Goal: Contribute content: Contribute content

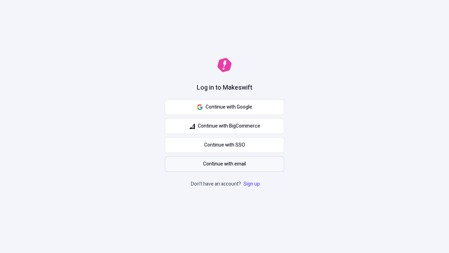
click at [225, 164] on span "Continue with email" at bounding box center [224, 164] width 43 height 8
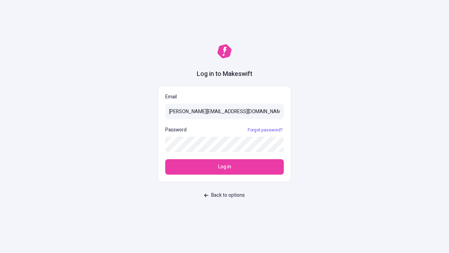
type input "sasha+test-ui@makeswift.com"
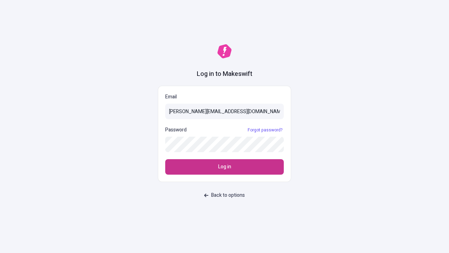
click at [225, 167] on span "Log in" at bounding box center [224, 167] width 13 height 8
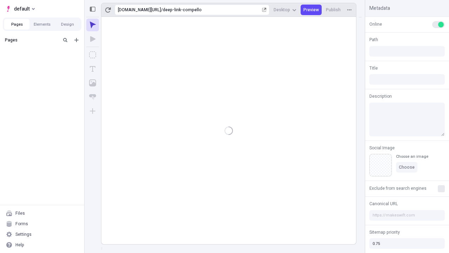
type input "/deep-link-compello"
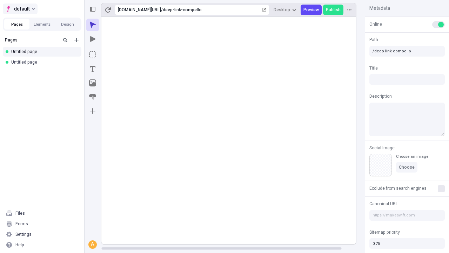
click at [20, 9] on span "default" at bounding box center [22, 9] width 16 height 8
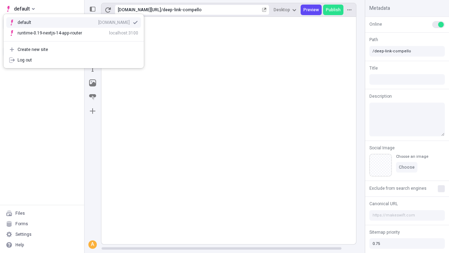
click at [98, 21] on div "[DOMAIN_NAME]" at bounding box center [114, 23] width 32 height 6
click at [77, 40] on icon "Add new" at bounding box center [76, 40] width 4 height 4
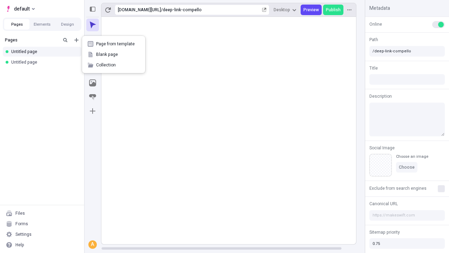
click at [114, 54] on span "Blank page" at bounding box center [118, 55] width 44 height 6
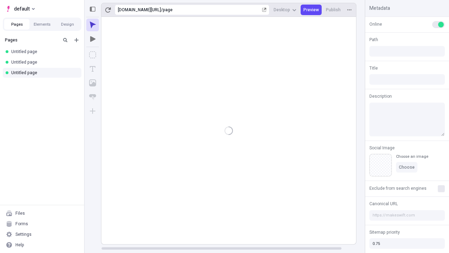
type input "/page"
click at [93, 55] on icon "Box" at bounding box center [92, 54] width 7 height 7
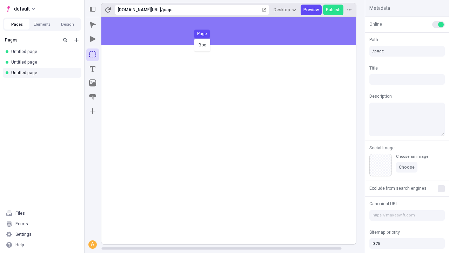
click at [236, 31] on div "Box Page" at bounding box center [224, 126] width 449 height 253
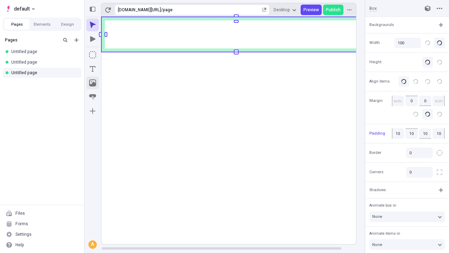
click at [93, 83] on icon "Image" at bounding box center [92, 82] width 7 height 7
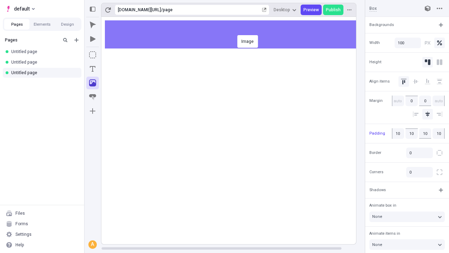
click at [236, 34] on div "Image" at bounding box center [224, 126] width 449 height 253
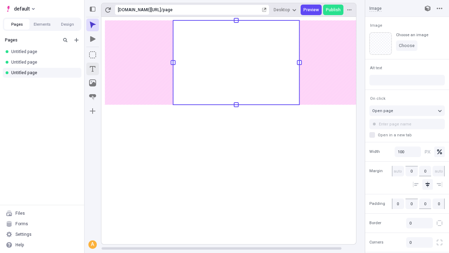
click at [93, 69] on icon "Text" at bounding box center [93, 69] width 6 height 6
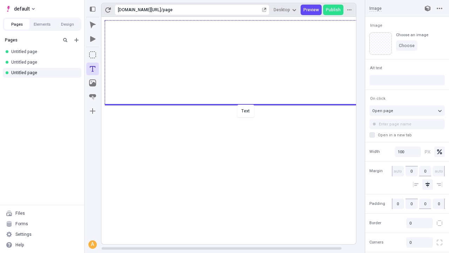
click at [236, 104] on div "Text" at bounding box center [224, 126] width 449 height 253
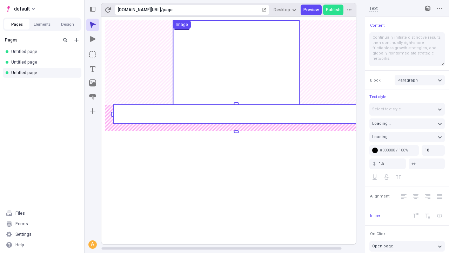
click at [236, 114] on rect at bounding box center [236, 114] width 246 height 19
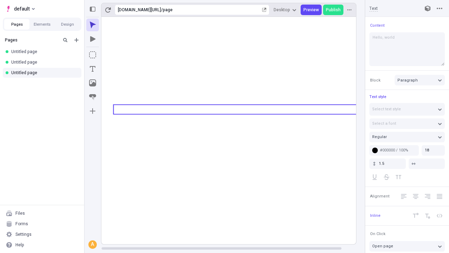
type textarea "Hello, world!"
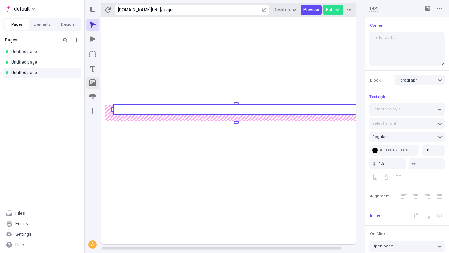
click at [93, 83] on icon "Image" at bounding box center [92, 82] width 7 height 7
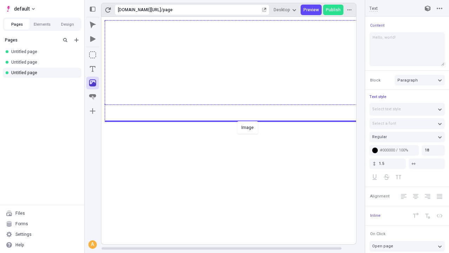
click at [236, 120] on div "Image" at bounding box center [224, 126] width 449 height 253
